Goal: Task Accomplishment & Management: Complete application form

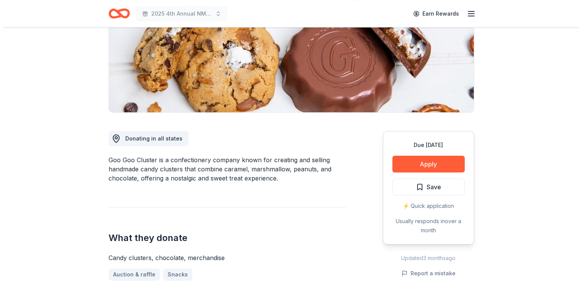
scroll to position [122, 0]
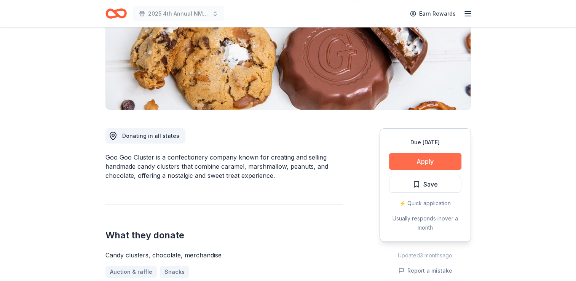
click at [416, 160] on button "Apply" at bounding box center [425, 161] width 72 height 17
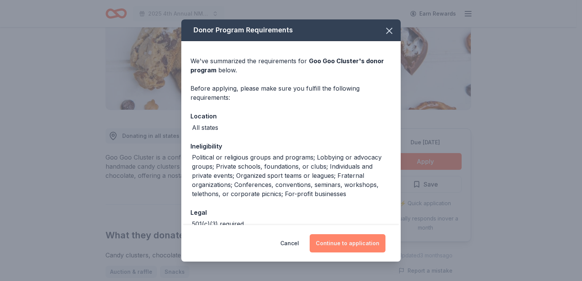
click at [331, 249] on button "Continue to application" at bounding box center [348, 243] width 76 height 18
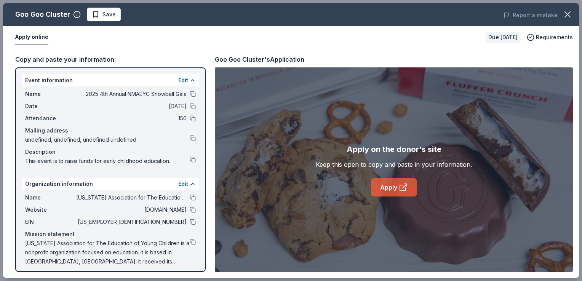
click at [386, 188] on link "Apply" at bounding box center [394, 187] width 46 height 18
click at [107, 18] on span "Save" at bounding box center [108, 14] width 13 height 9
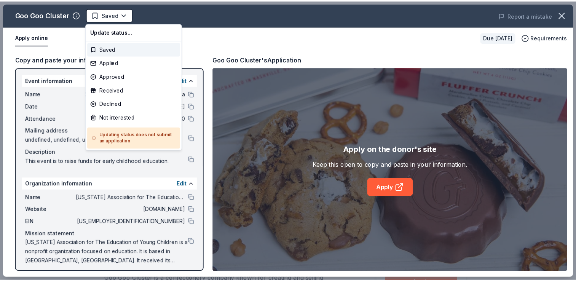
scroll to position [0, 0]
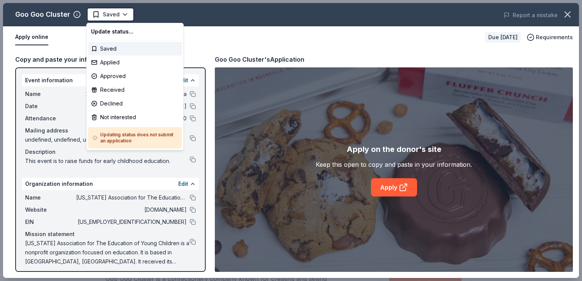
click at [107, 18] on html "2025 4th Annual NMAEYC Snowball Gala Saved Apply Due in 19 days Share Goo Goo C…" at bounding box center [291, 140] width 582 height 281
click at [104, 64] on div "Applied" at bounding box center [135, 63] width 94 height 14
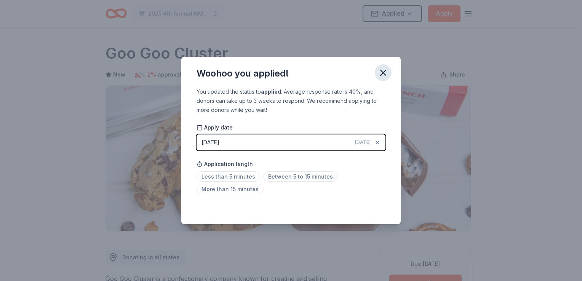
click at [388, 75] on icon "button" at bounding box center [383, 72] width 11 height 11
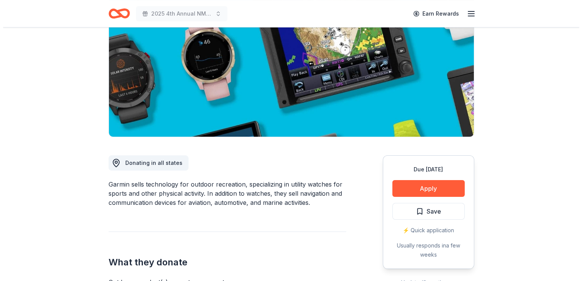
scroll to position [104, 0]
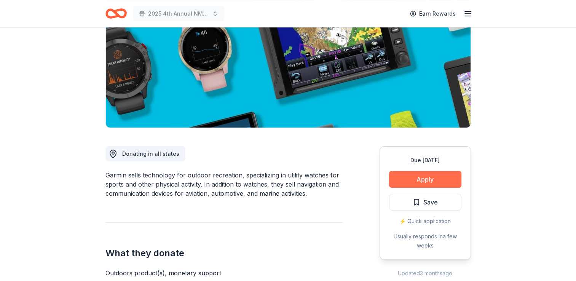
click at [427, 176] on button "Apply" at bounding box center [425, 179] width 72 height 17
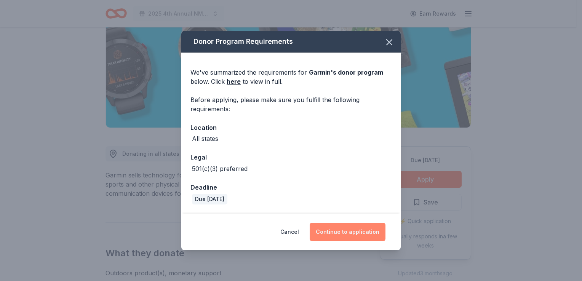
click at [355, 231] on button "Continue to application" at bounding box center [348, 232] width 76 height 18
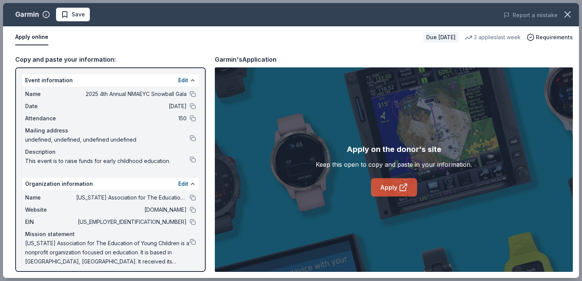
click at [389, 186] on link "Apply" at bounding box center [394, 187] width 46 height 18
click at [77, 17] on span "Save" at bounding box center [78, 14] width 13 height 9
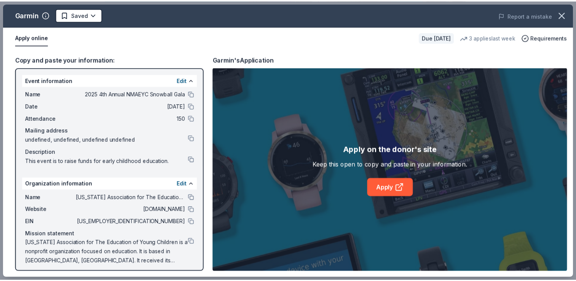
scroll to position [0, 0]
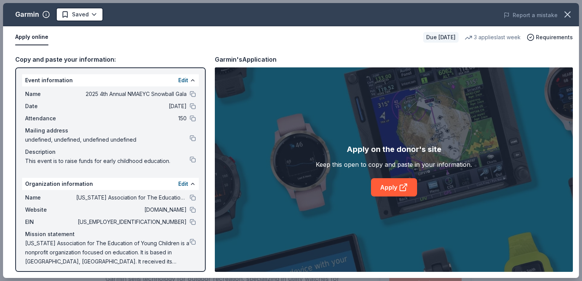
click at [77, 17] on html "2025 4th Annual NMAEYC Snowball Gala Earn Rewards Due [DATE] Share Garmin New 3…" at bounding box center [291, 140] width 582 height 281
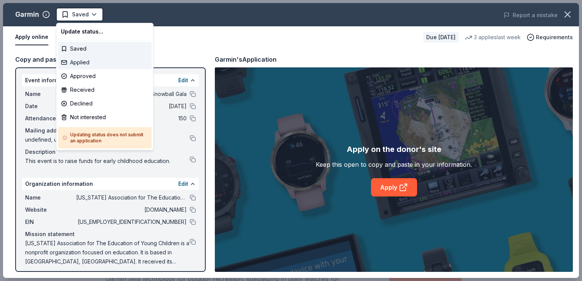
click at [76, 60] on div "Applied" at bounding box center [105, 63] width 94 height 14
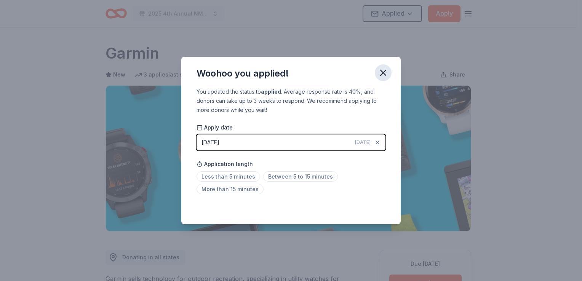
click at [383, 74] on icon "button" at bounding box center [383, 72] width 11 height 11
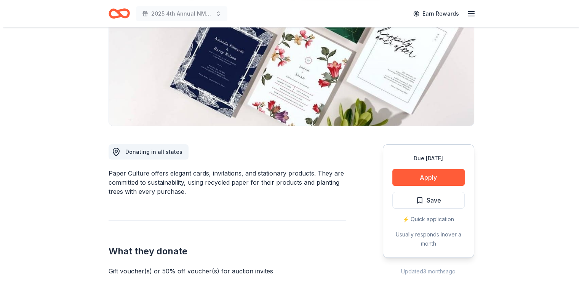
scroll to position [110, 0]
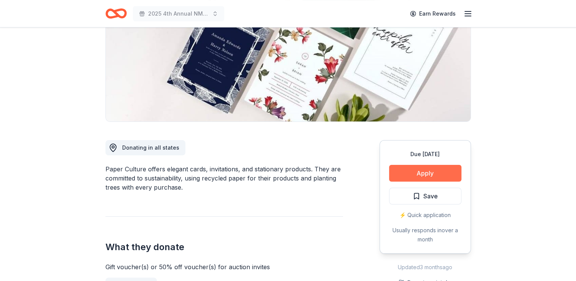
click at [425, 173] on button "Apply" at bounding box center [425, 173] width 72 height 17
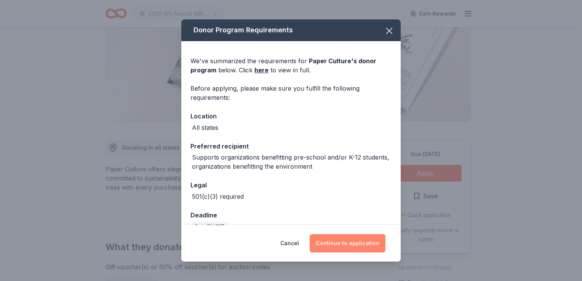
click at [346, 243] on button "Continue to application" at bounding box center [348, 243] width 76 height 18
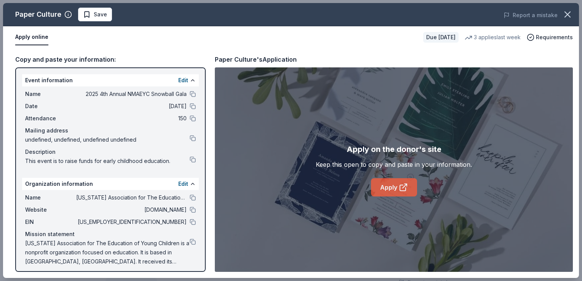
click at [389, 190] on link "Apply" at bounding box center [394, 187] width 46 height 18
click at [94, 20] on button "Save" at bounding box center [95, 15] width 34 height 14
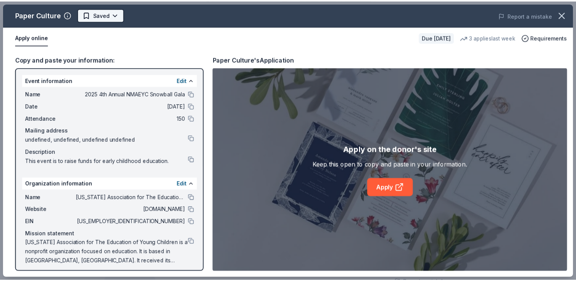
scroll to position [0, 0]
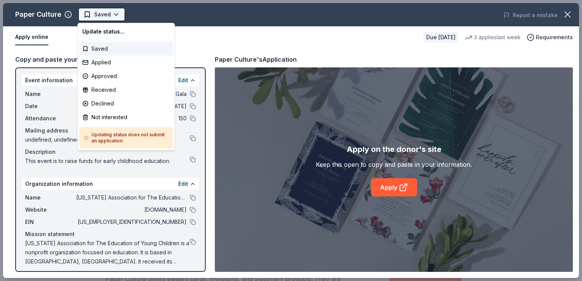
click at [113, 16] on html "2025 4th Annual NMAEYC Snowball Gala Saved Apply Due in 45 days Share Paper Cul…" at bounding box center [291, 140] width 582 height 281
click at [104, 61] on div "Applied" at bounding box center [126, 63] width 94 height 14
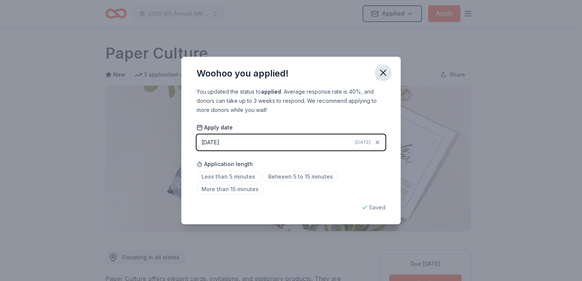
click at [381, 73] on icon "button" at bounding box center [383, 72] width 11 height 11
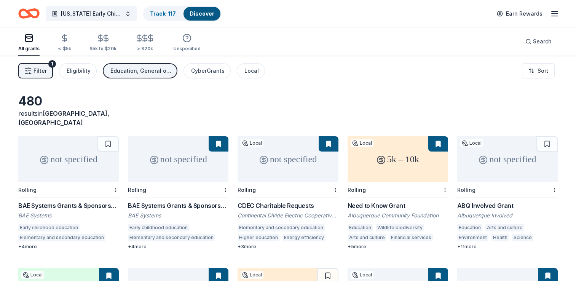
scroll to position [1081, 0]
